Goal: Transaction & Acquisition: Purchase product/service

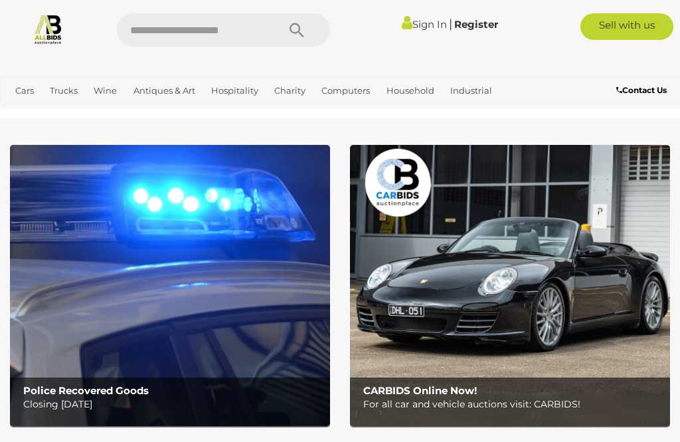
click at [0, 0] on link "View All Wine Auctions" at bounding box center [0, 0] width 0 height 0
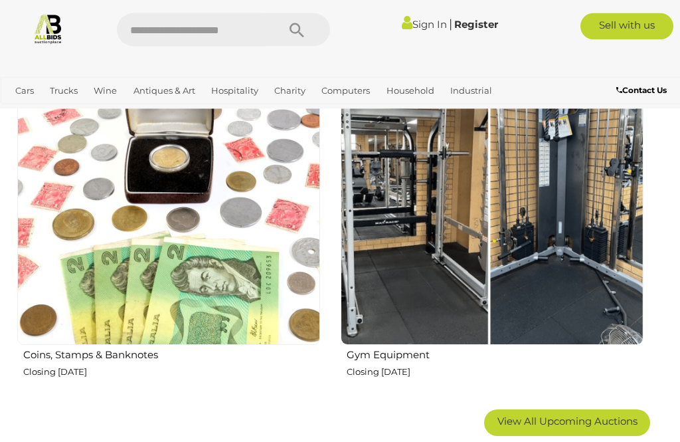
scroll to position [1884, 0]
click at [157, 313] on img at bounding box center [168, 193] width 303 height 303
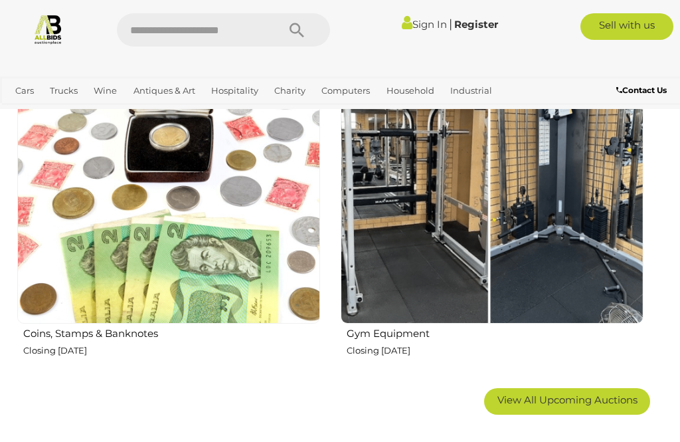
click at [494, 290] on img at bounding box center [492, 172] width 303 height 303
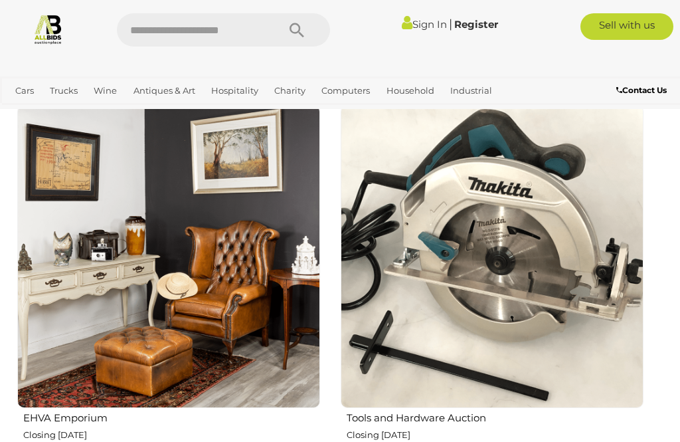
scroll to position [1453, 0]
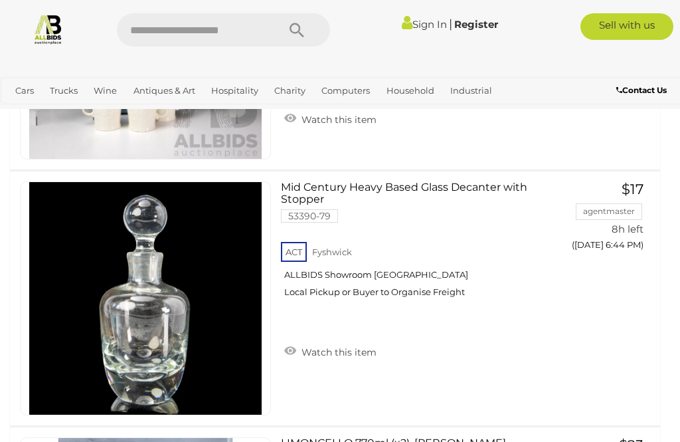
scroll to position [464, 0]
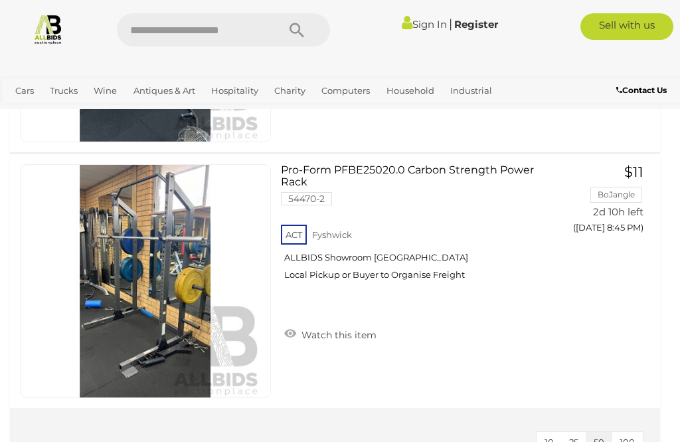
scroll to position [1983, 0]
